Goal: Navigation & Orientation: Go to known website

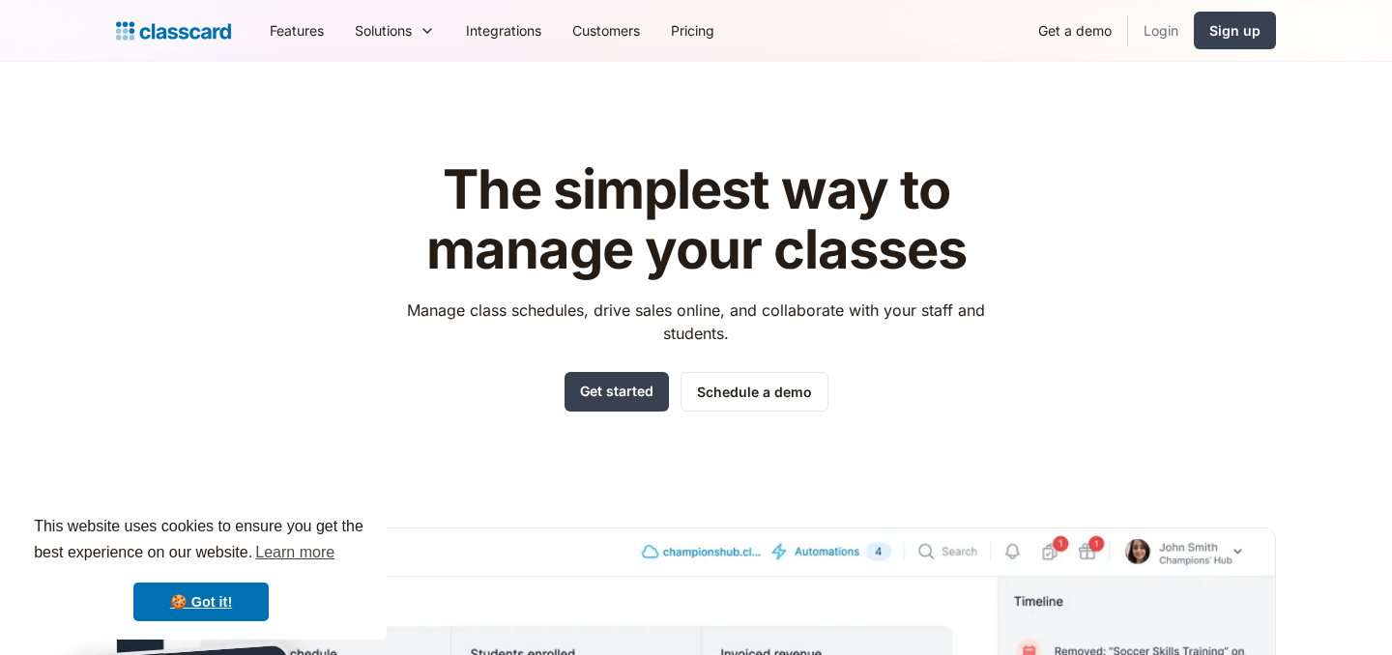
click at [1155, 31] on link "Login" at bounding box center [1161, 31] width 66 height 44
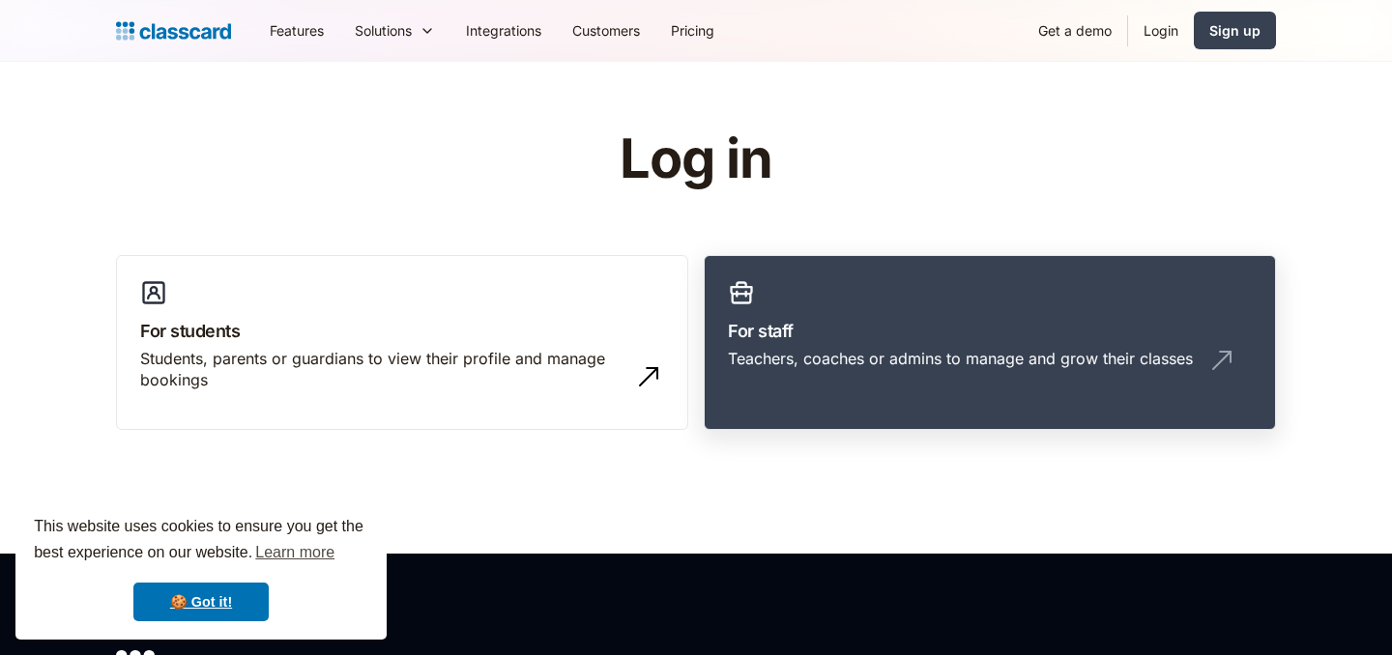
click at [767, 371] on div "Teachers, coaches or admins to manage and grow their classes" at bounding box center [990, 366] width 524 height 37
